Goal: Transaction & Acquisition: Purchase product/service

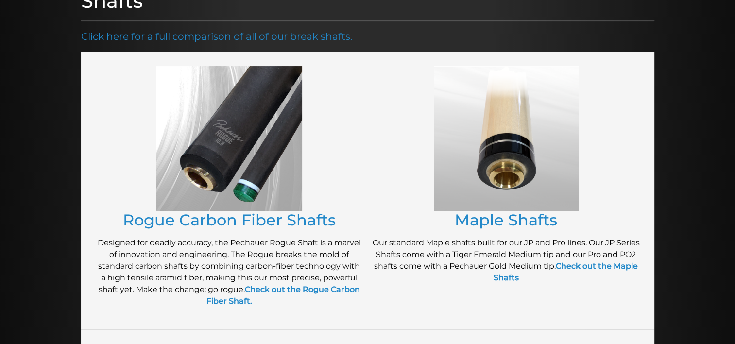
scroll to position [148, 0]
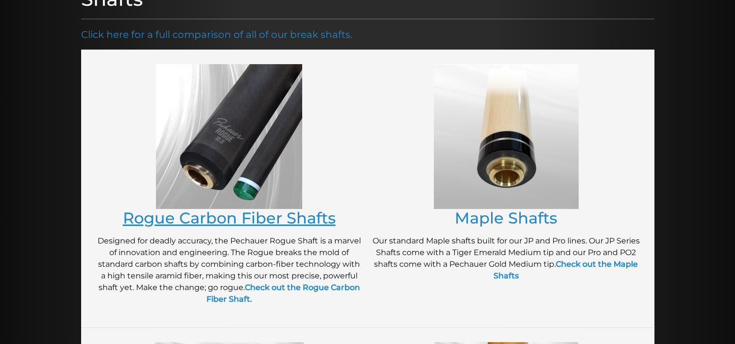
click at [185, 225] on link "Rogue Carbon Fiber Shafts" at bounding box center [229, 217] width 213 height 19
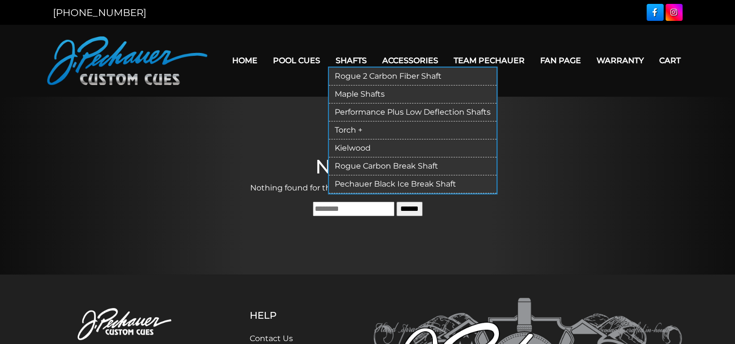
click at [371, 76] on link "Rogue 2 Carbon Fiber Shaft" at bounding box center [413, 77] width 168 height 18
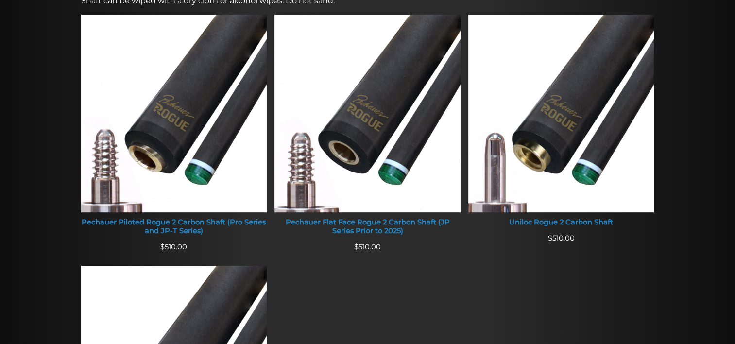
scroll to position [406, 0]
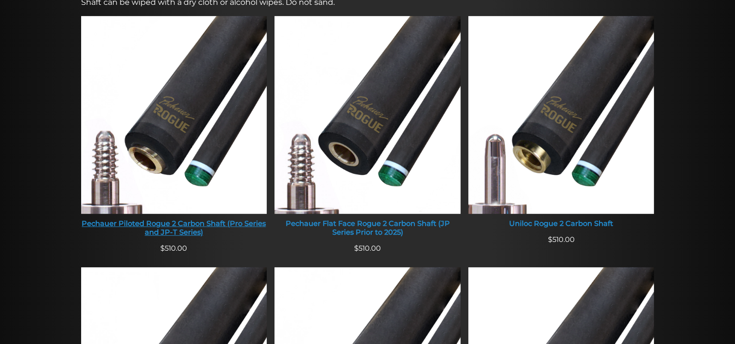
click at [162, 224] on div "Pechauer Piloted Rogue 2 Carbon Shaft (Pro Series and JP-T Series)" at bounding box center [174, 227] width 186 height 17
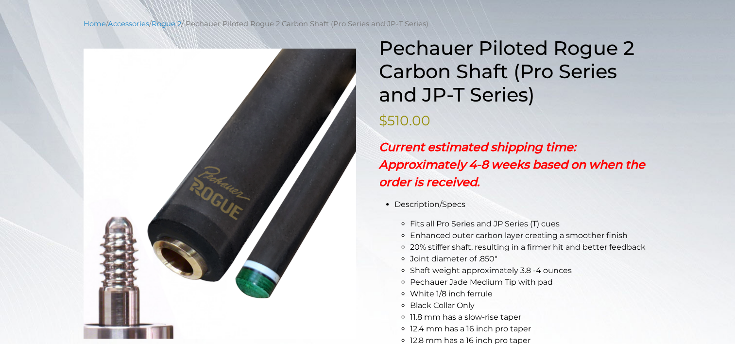
scroll to position [111, 0]
